Goal: Navigation & Orientation: Understand site structure

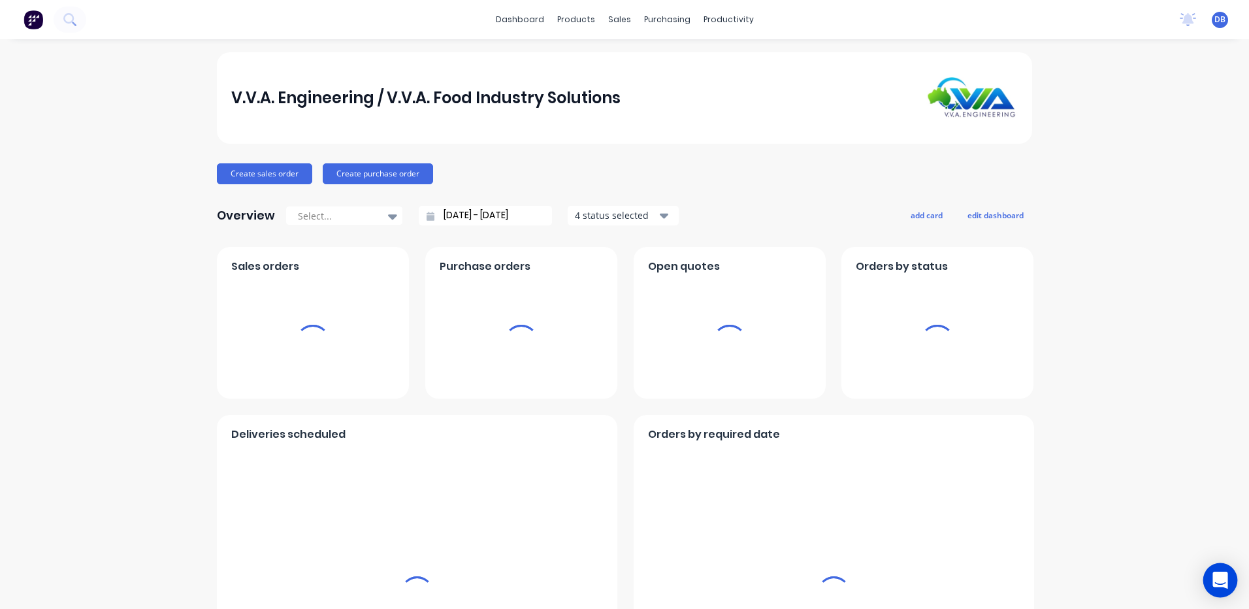
click at [1210, 579] on div "Open Intercom Messenger" at bounding box center [1220, 580] width 35 height 35
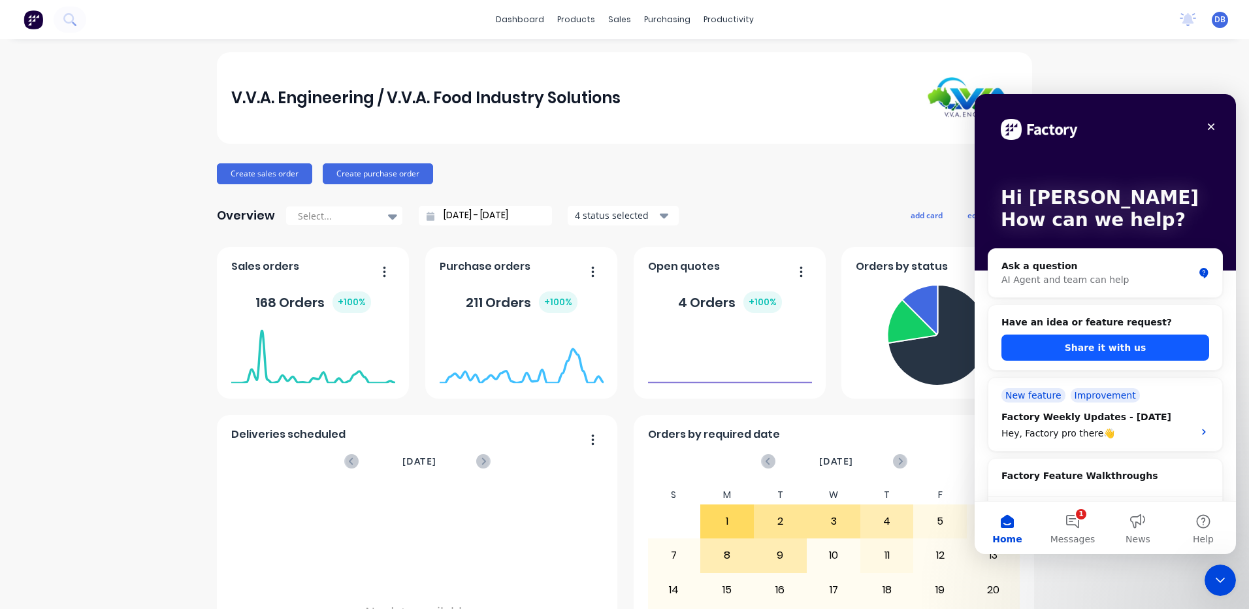
click at [1067, 340] on button "Share it with us" at bounding box center [1105, 347] width 208 height 26
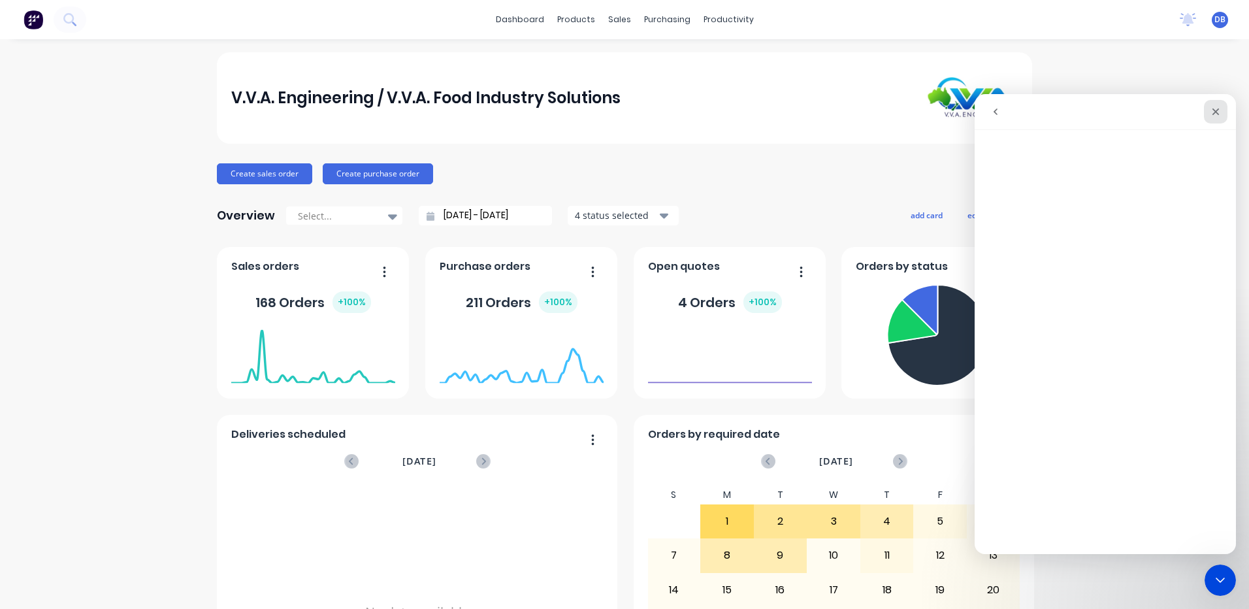
click at [1219, 115] on icon "Close" at bounding box center [1215, 111] width 10 height 10
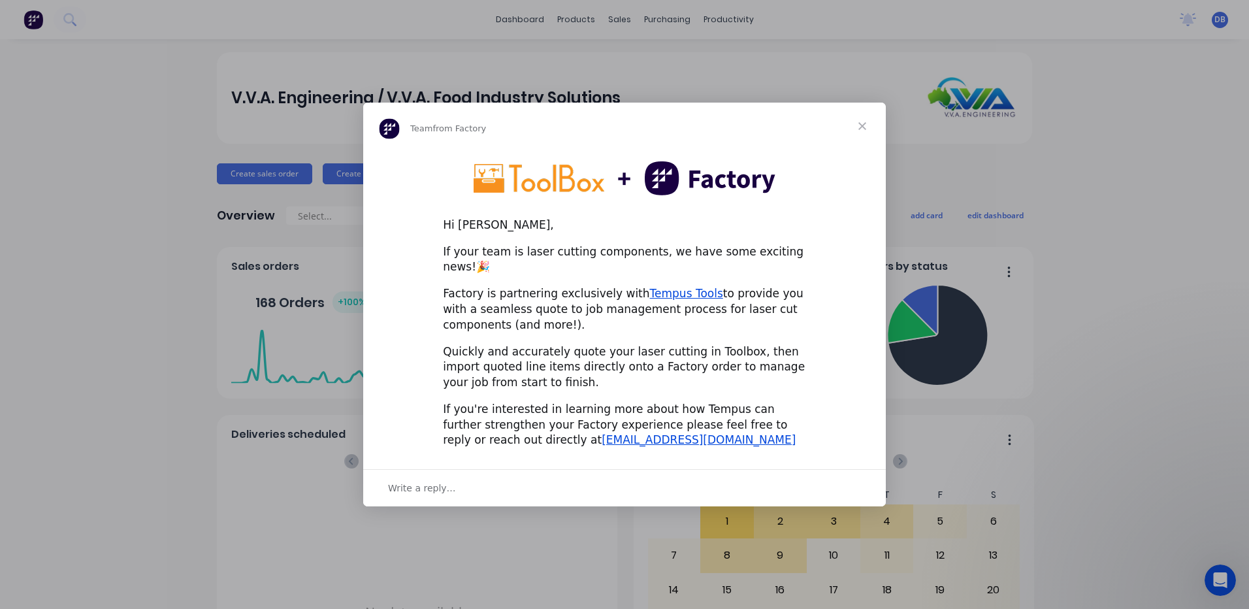
click at [856, 131] on span "Close" at bounding box center [862, 126] width 47 height 47
